Goal: Obtain resource: Download file/media

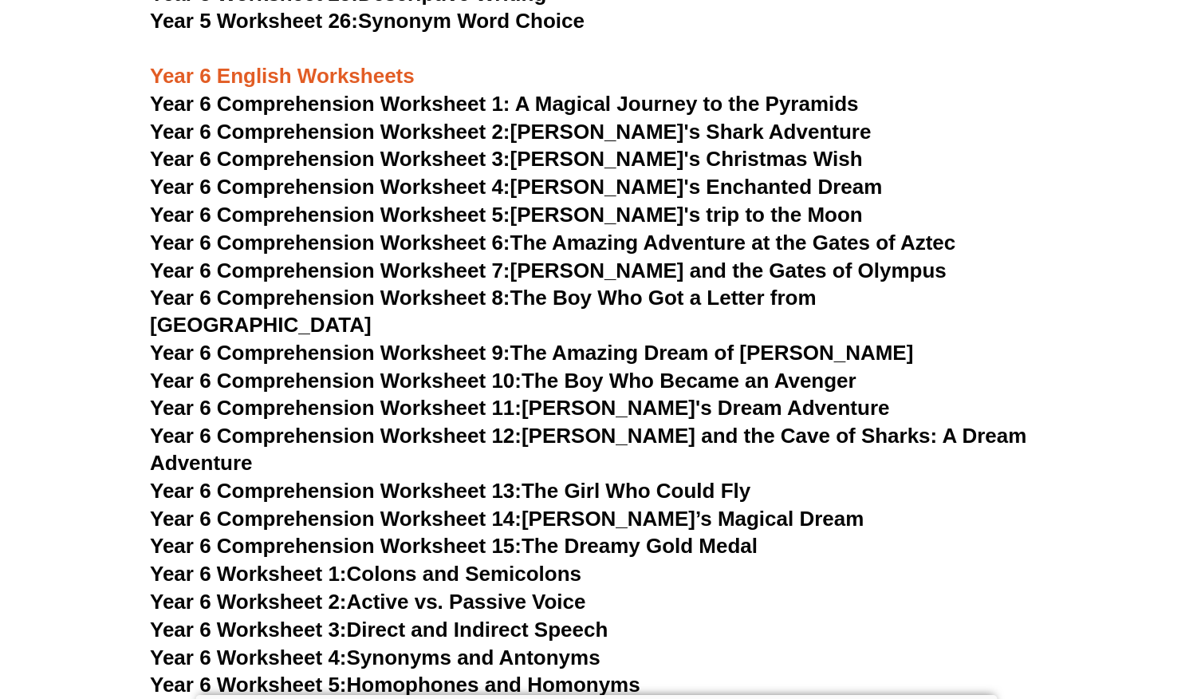
scroll to position [8677, 0]
click at [689, 506] on link "Year 6 Comprehension Worksheet 14: [PERSON_NAME]’s Magical Dream" at bounding box center [507, 518] width 714 height 24
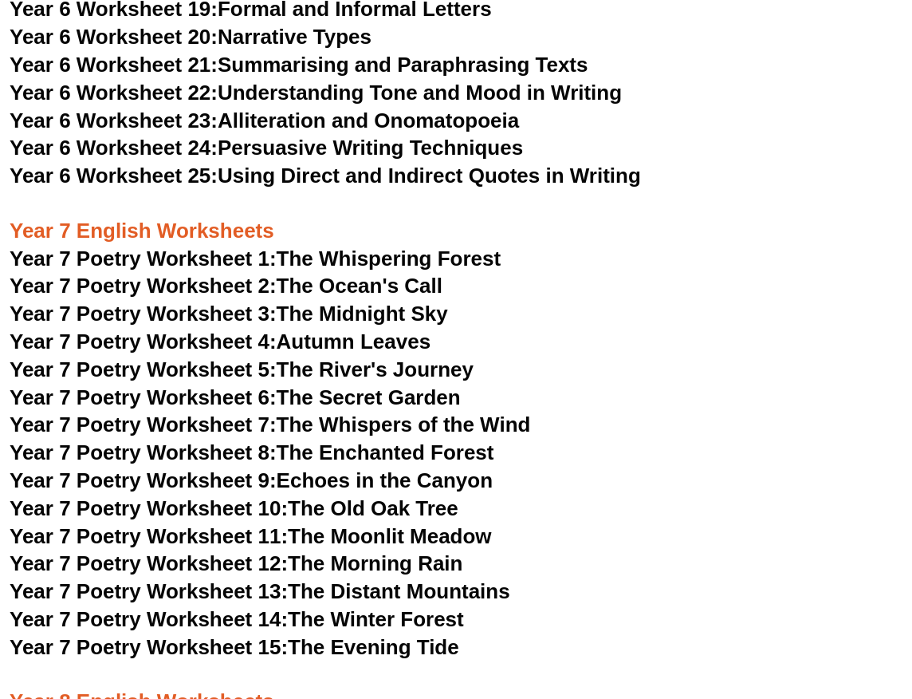
scroll to position [9654, 0]
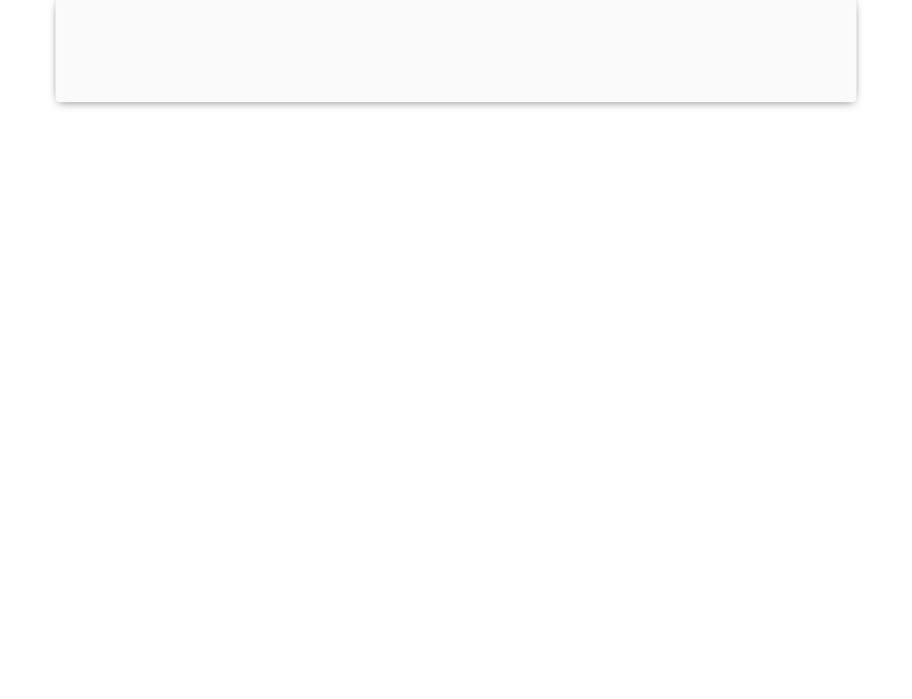
scroll to position [9631, 0]
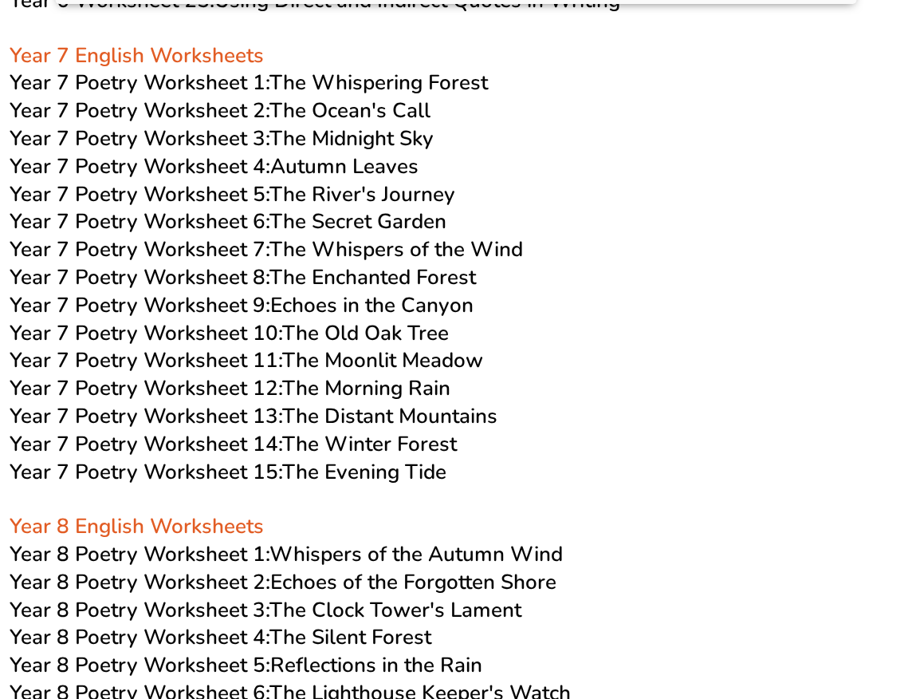
click at [809, 125] on h3 "Year 7 Poetry Worksheet 3: The Midnight Sky" at bounding box center [456, 138] width 893 height 27
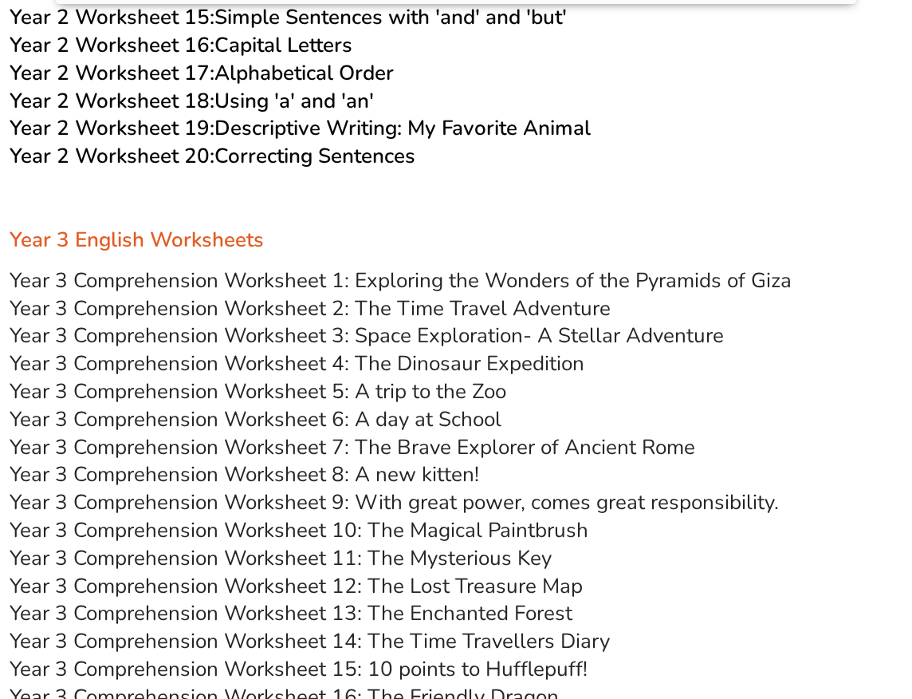
scroll to position [4751, 0]
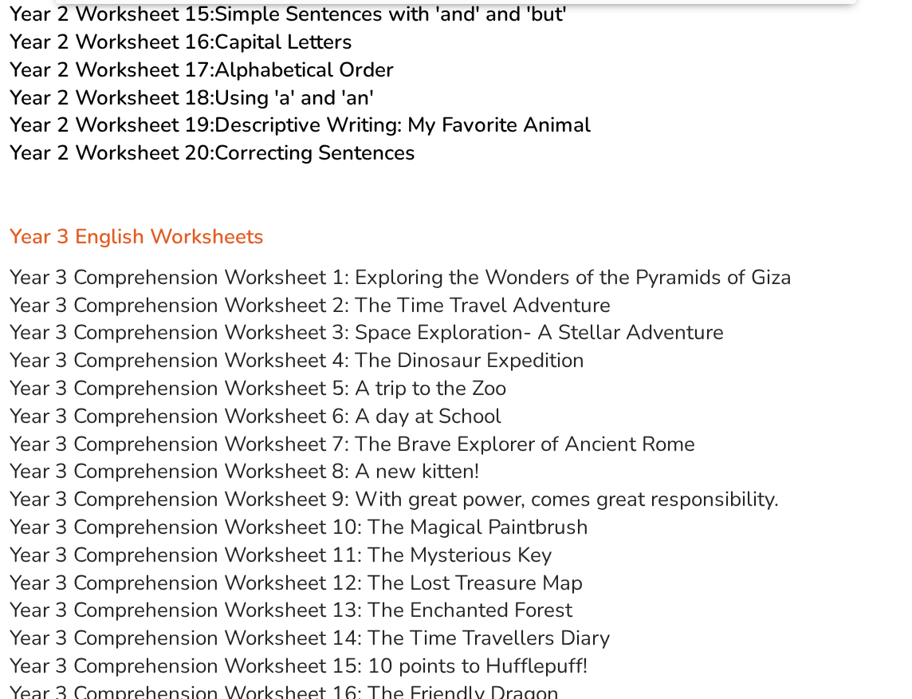
click at [422, 392] on link "Year 3 Comprehension Worksheet 5: A trip to the Zoo" at bounding box center [258, 388] width 497 height 28
click at [465, 447] on link "Year 3 Comprehension Worksheet 7: The Brave Explorer of Ancient Rome" at bounding box center [353, 445] width 686 height 28
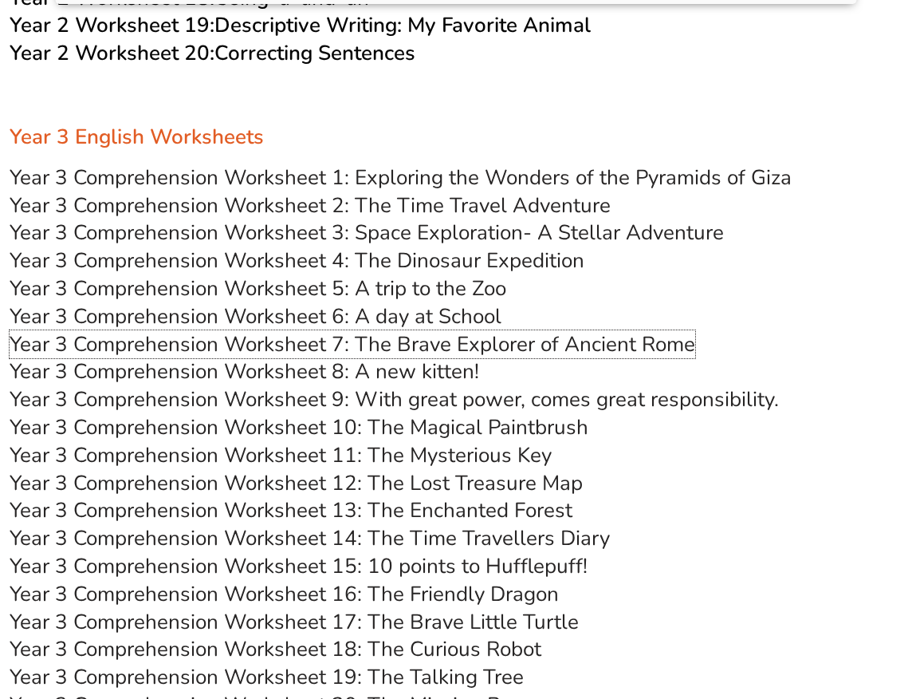
scroll to position [4877, 0]
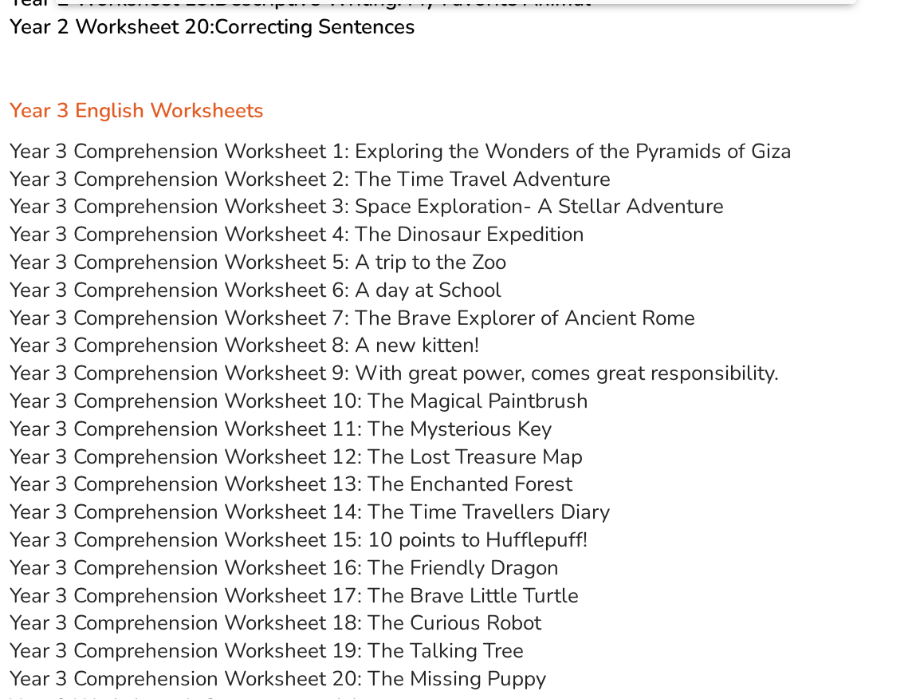
click at [441, 371] on link "Year 3 Comprehension Worksheet 9: With great power, comes great responsibility." at bounding box center [395, 373] width 770 height 28
click at [401, 232] on link "Year 3 Comprehension Worksheet 4: The Dinosaur Expedition" at bounding box center [297, 234] width 575 height 28
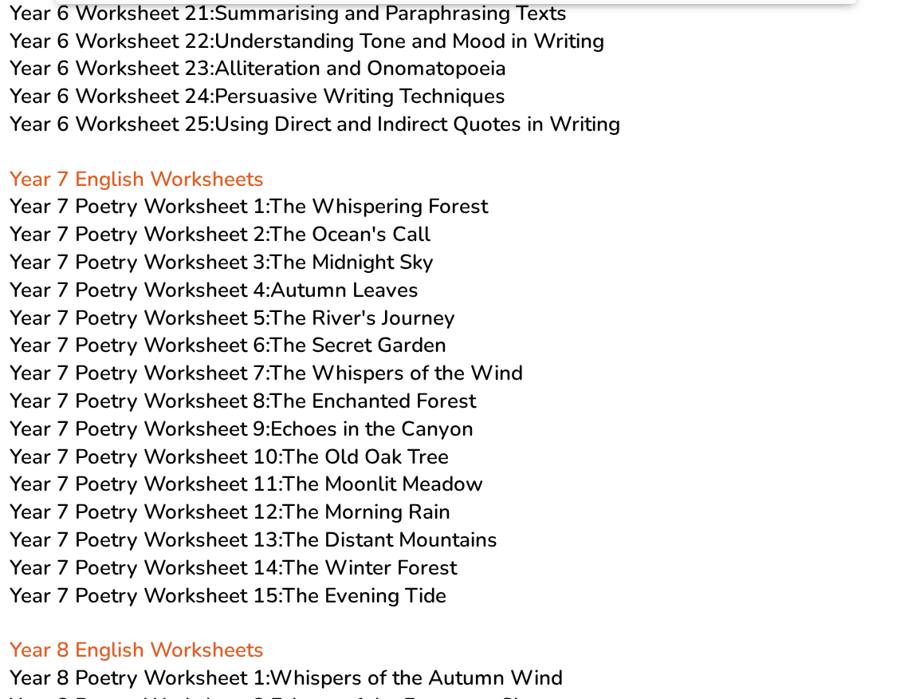
scroll to position [9508, 0]
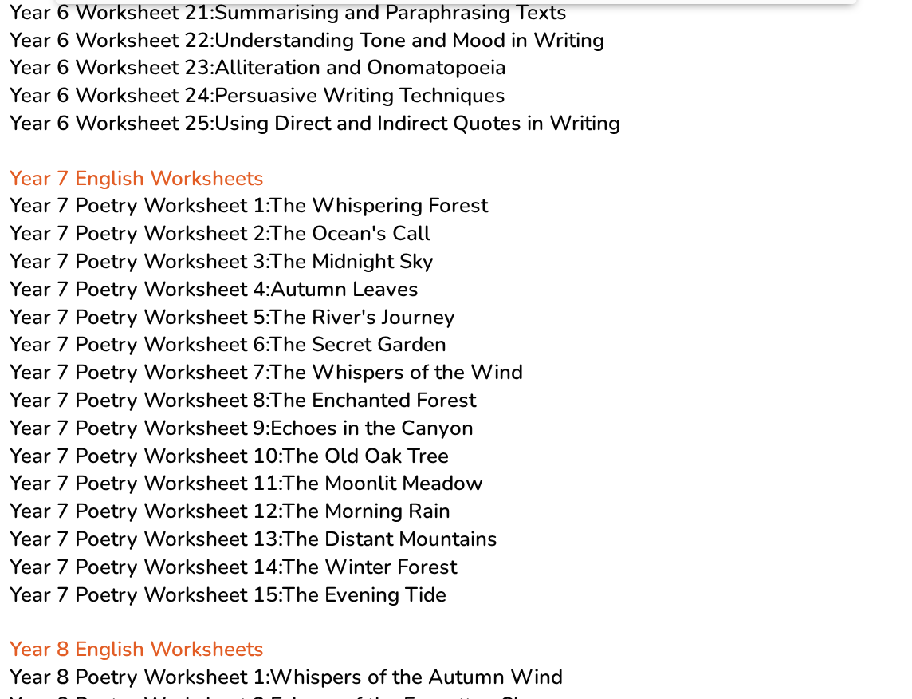
click at [368, 191] on link "Year 7 Poetry Worksheet 1: The Whispering Forest" at bounding box center [249, 205] width 478 height 28
click at [376, 219] on link "Year 7 Poetry Worksheet 2: The Ocean's Call" at bounding box center [220, 233] width 421 height 28
click at [378, 275] on link "Year 7 Poetry Worksheet 4: Autumn Leaves" at bounding box center [214, 289] width 409 height 28
click at [360, 303] on link "Year 7 Poetry Worksheet 5: The River's Journey" at bounding box center [233, 317] width 446 height 28
click at [370, 358] on link "Year 7 Poetry Worksheet 7: The Whispers of the Wind" at bounding box center [267, 372] width 514 height 28
